Goal: Task Accomplishment & Management: Manage account settings

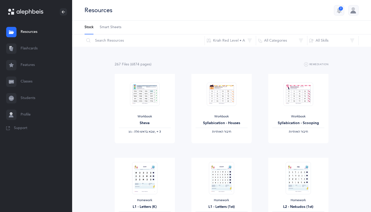
scroll to position [12, 0]
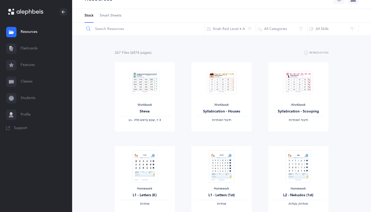
click at [115, 26] on input "text" at bounding box center [144, 29] width 121 height 12
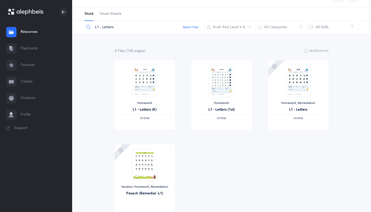
scroll to position [16, 0]
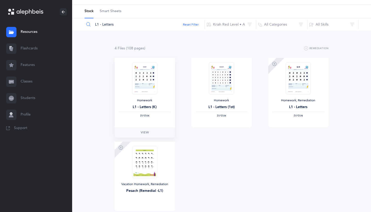
type input "L1 - Letters"
click at [152, 107] on div "L1 - Letters (K)" at bounding box center [145, 106] width 52 height 5
click at [152, 129] on link "View" at bounding box center [145, 132] width 60 height 10
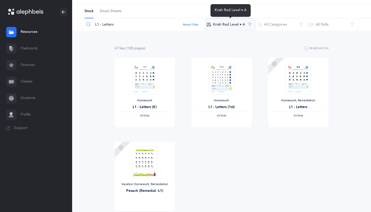
click at [246, 25] on button "Kriah Red Level • A" at bounding box center [231, 24] width 52 height 12
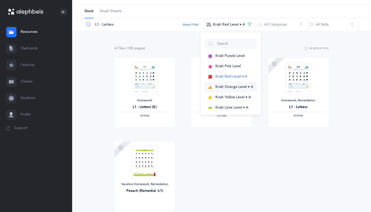
click at [225, 86] on span "Kriah Orange Level • A" at bounding box center [235, 87] width 38 height 4
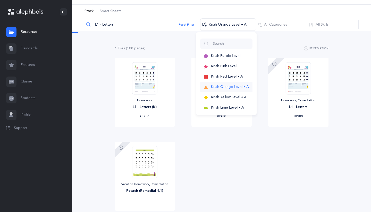
scroll to position [0, 0]
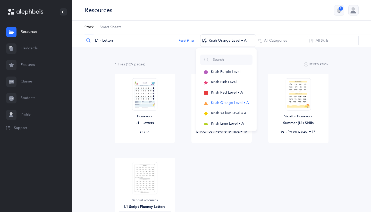
click at [210, 164] on div "Homework L1 - Letters ‫אותיות‬ View Homework L11 - Skills & Fluency ‫נקודה על ש…" at bounding box center [222, 157] width 231 height 167
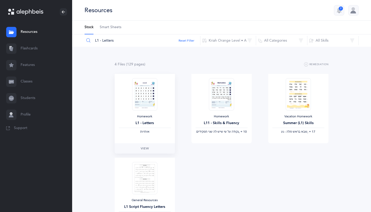
click at [151, 104] on img at bounding box center [144, 94] width 25 height 32
click at [152, 151] on link "View" at bounding box center [145, 148] width 60 height 10
click at [352, 10] on div at bounding box center [354, 10] width 10 height 10
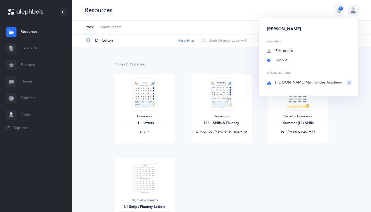
click at [306, 59] on link "Logout" at bounding box center [310, 60] width 85 height 5
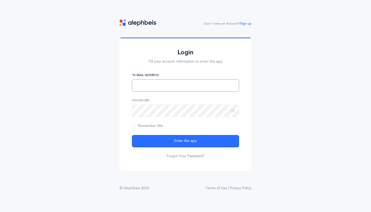
type input "[EMAIL_ADDRESS][DOMAIN_NAME]"
click at [186, 141] on button "Enter the app" at bounding box center [185, 141] width 107 height 12
click at [233, 110] on icon at bounding box center [233, 110] width 4 height 5
click at [205, 88] on input "text" at bounding box center [185, 85] width 107 height 12
type input "rkhorramian@maimonidesla.com"
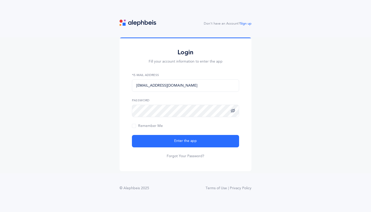
click at [233, 110] on icon at bounding box center [233, 110] width 4 height 5
click at [133, 127] on span "Remember Me" at bounding box center [147, 126] width 31 height 4
click at [0, 0] on input "Remember Me" at bounding box center [0, 0] width 0 height 0
click at [183, 156] on link "Forgot Your Password?" at bounding box center [186, 155] width 38 height 5
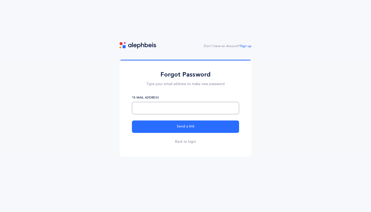
click at [193, 108] on input "text" at bounding box center [185, 108] width 107 height 12
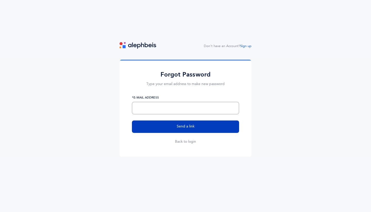
type input "[EMAIL_ADDRESS][DOMAIN_NAME]"
click at [189, 127] on span "Send a link" at bounding box center [186, 126] width 18 height 5
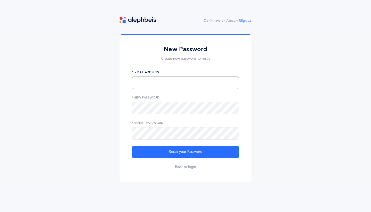
click at [187, 79] on input "text" at bounding box center [185, 82] width 107 height 12
click at [139, 83] on input "Khorramian" at bounding box center [185, 82] width 107 height 12
click at [156, 85] on input "rkhorramian" at bounding box center [185, 82] width 107 height 12
type input "[EMAIL_ADDRESS][DOMAIN_NAME]"
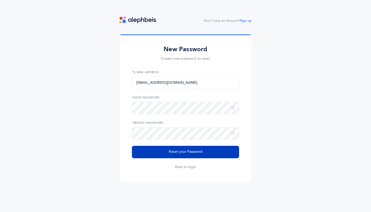
click at [173, 153] on span "Reset your Password" at bounding box center [186, 151] width 34 height 5
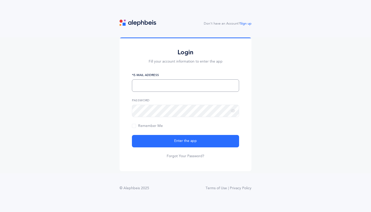
type input "[EMAIL_ADDRESS][DOMAIN_NAME]"
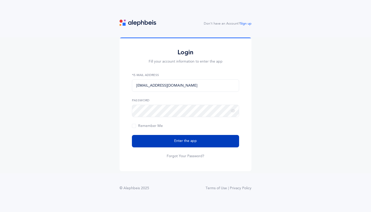
click at [179, 144] on button "Enter the app" at bounding box center [185, 141] width 107 height 12
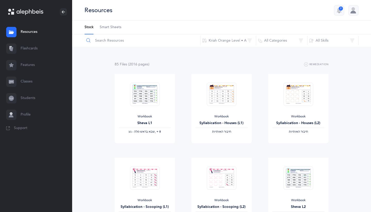
click at [150, 43] on input "text" at bounding box center [142, 40] width 116 height 12
